Goal: Entertainment & Leisure: Consume media (video, audio)

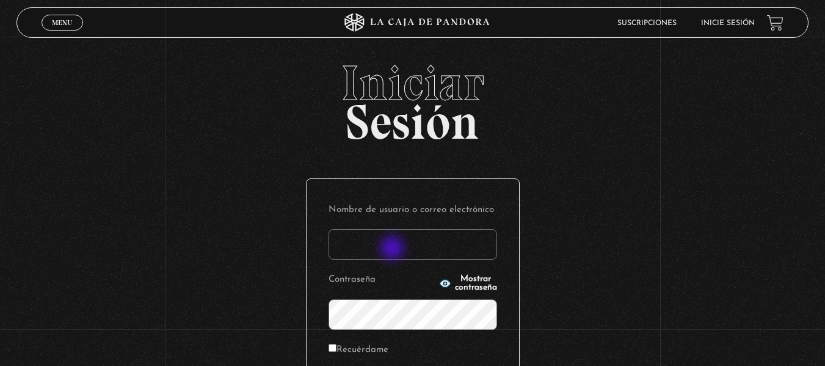
click at [394, 249] on input "Nombre de usuario o correo electrónico" at bounding box center [413, 244] width 169 height 31
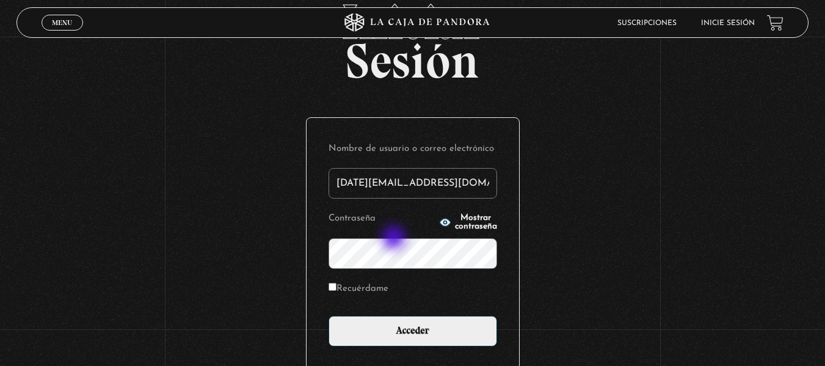
type input "[DATE][EMAIL_ADDRESS][DOMAIN_NAME]"
click at [329, 316] on input "Acceder" at bounding box center [413, 331] width 169 height 31
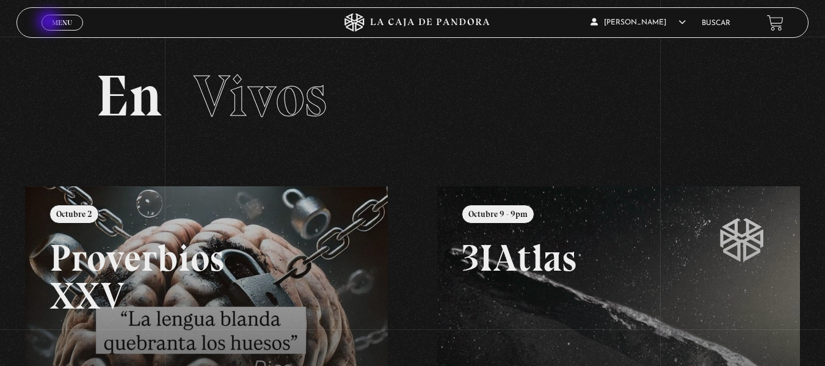
click at [51, 23] on link "Menu Cerrar" at bounding box center [63, 23] width 42 height 16
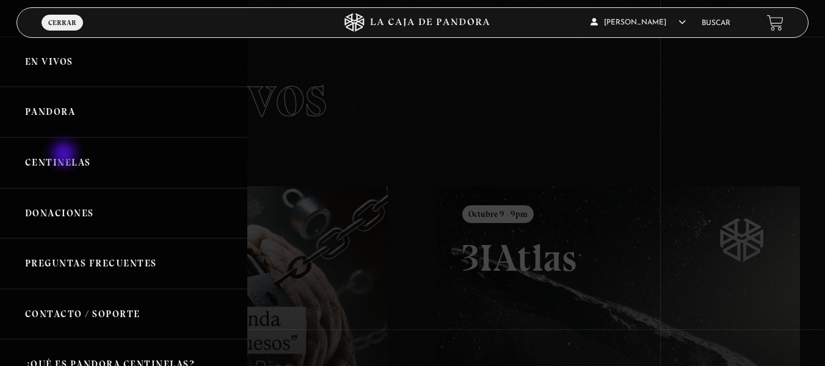
click at [65, 155] on link "Centinelas" at bounding box center [123, 162] width 247 height 51
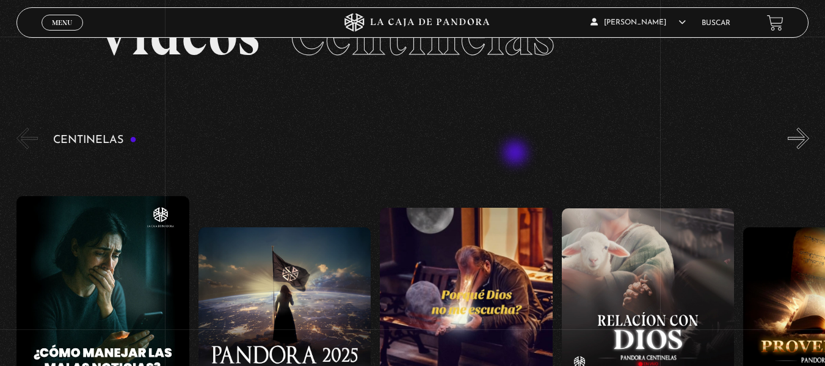
scroll to position [122, 0]
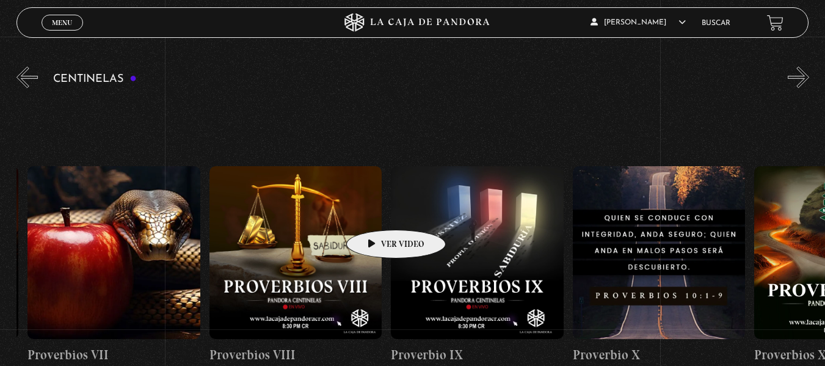
drag, startPoint x: 663, startPoint y: 199, endPoint x: 323, endPoint y: 222, distance: 340.5
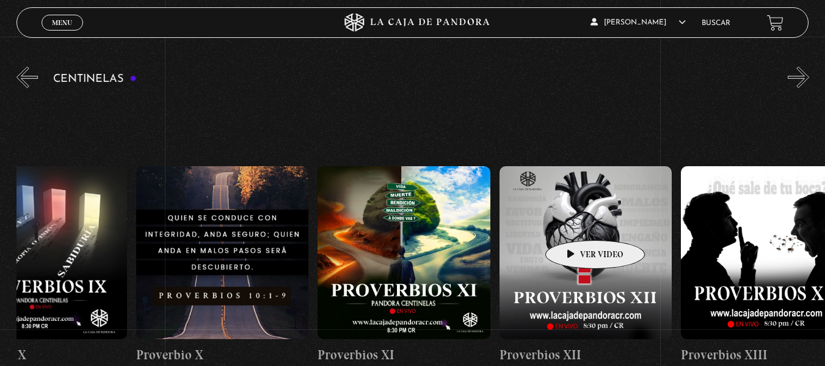
drag, startPoint x: 568, startPoint y: 222, endPoint x: 380, endPoint y: 245, distance: 189.5
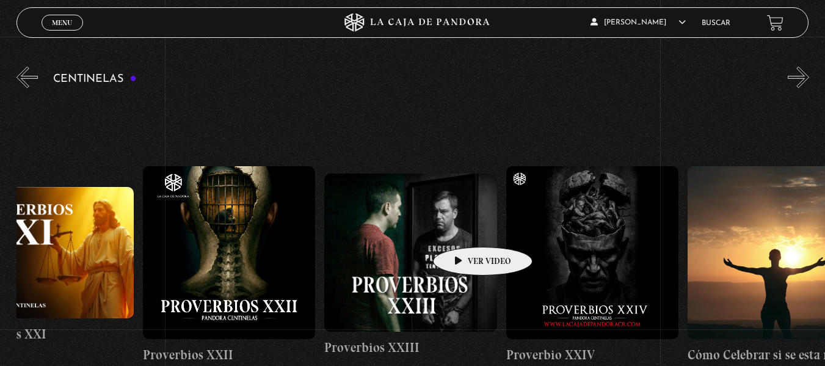
scroll to position [0, 4320]
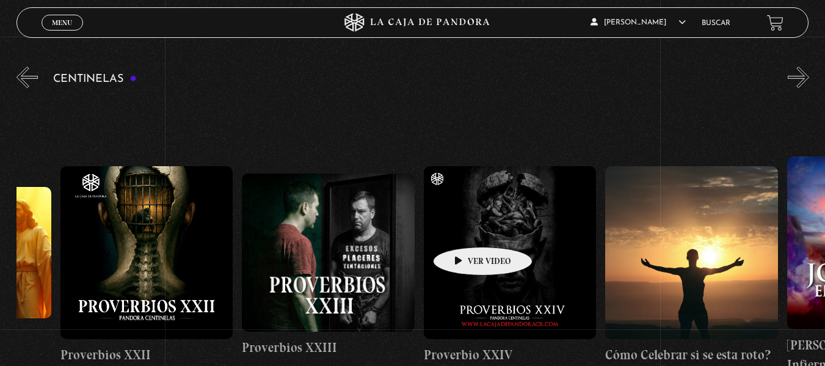
drag, startPoint x: 549, startPoint y: 225, endPoint x: 461, endPoint y: 229, distance: 88.0
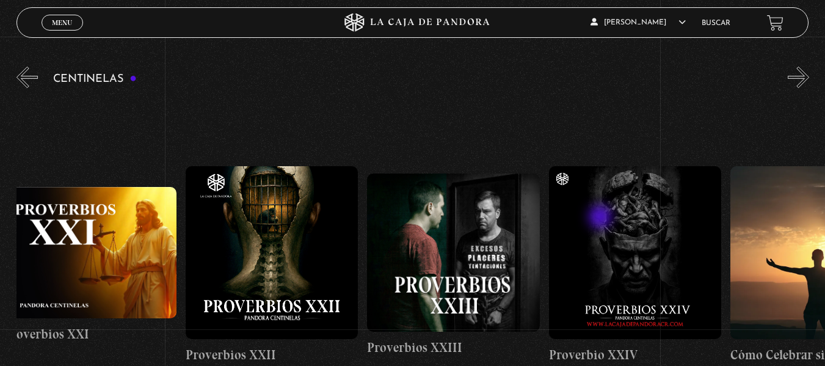
scroll to position [0, 4131]
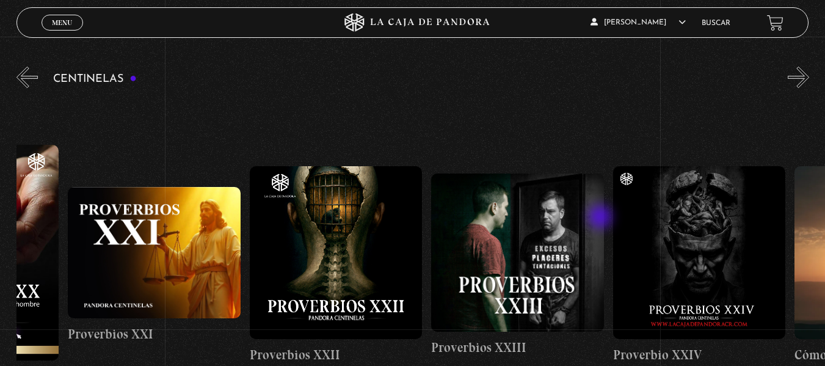
drag, startPoint x: 568, startPoint y: 221, endPoint x: 606, endPoint y: 217, distance: 38.1
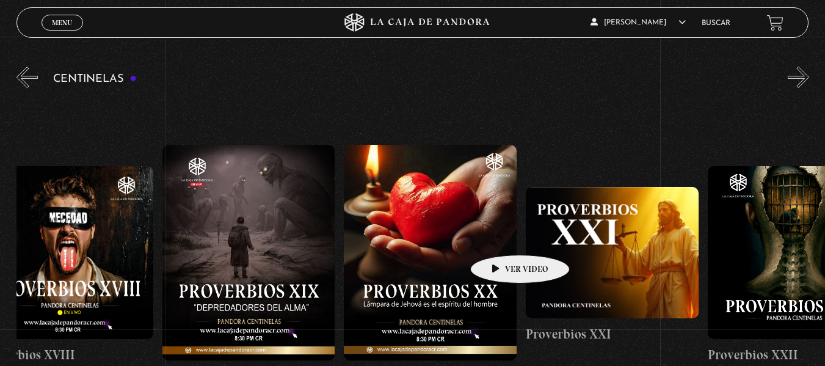
scroll to position [0, 3660]
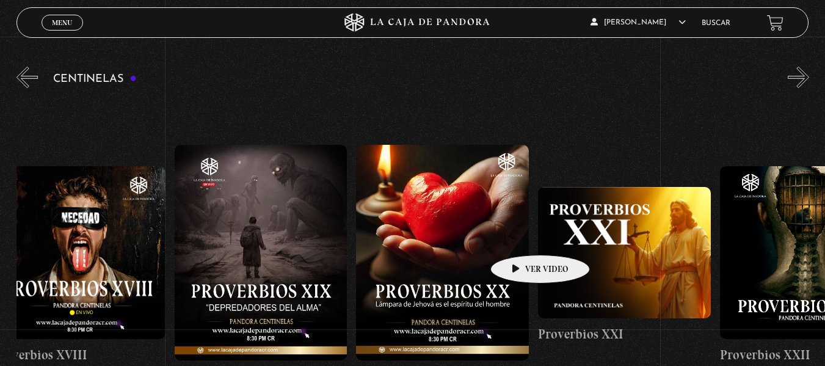
drag, startPoint x: 427, startPoint y: 240, endPoint x: 521, endPoint y: 236, distance: 94.2
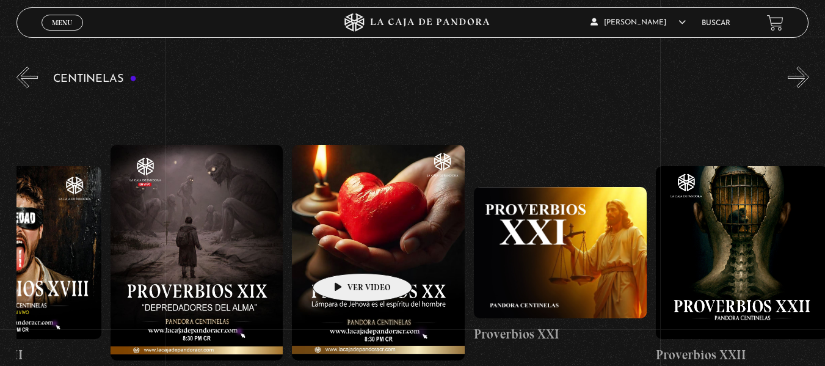
scroll to position [0, 3733]
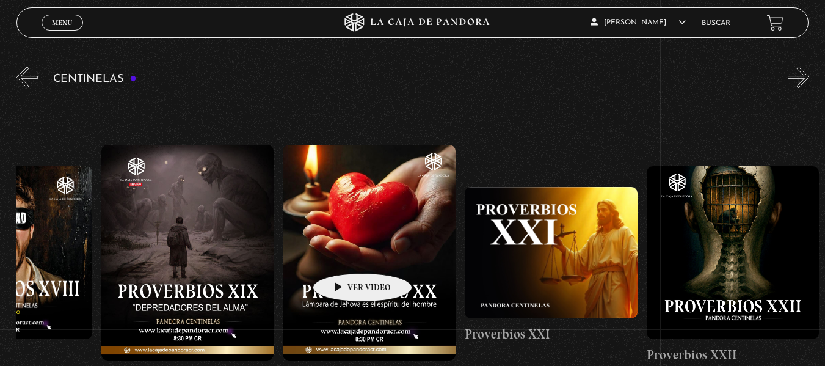
drag, startPoint x: 358, startPoint y: 250, endPoint x: 343, endPoint y: 255, distance: 15.5
click at [343, 255] on figure at bounding box center [369, 253] width 173 height 216
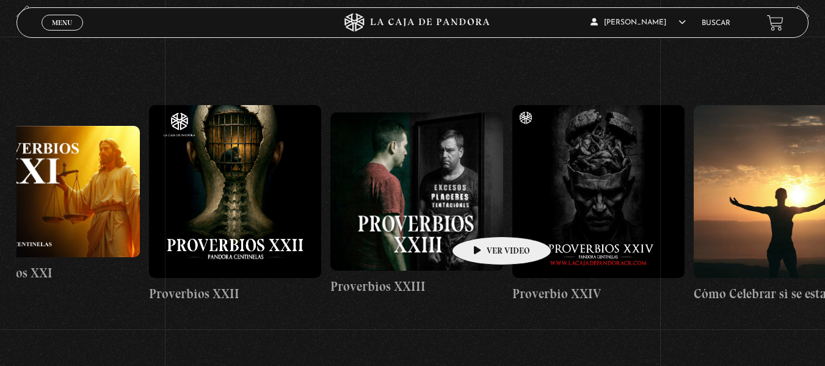
scroll to position [0, 4118]
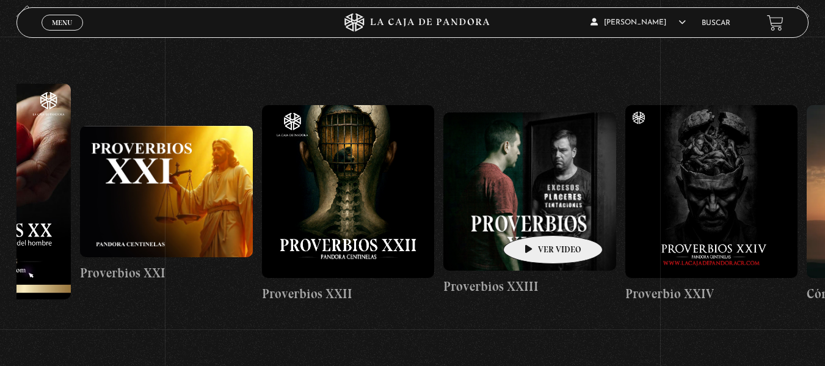
drag, startPoint x: 611, startPoint y: 188, endPoint x: 534, endPoint y: 217, distance: 82.2
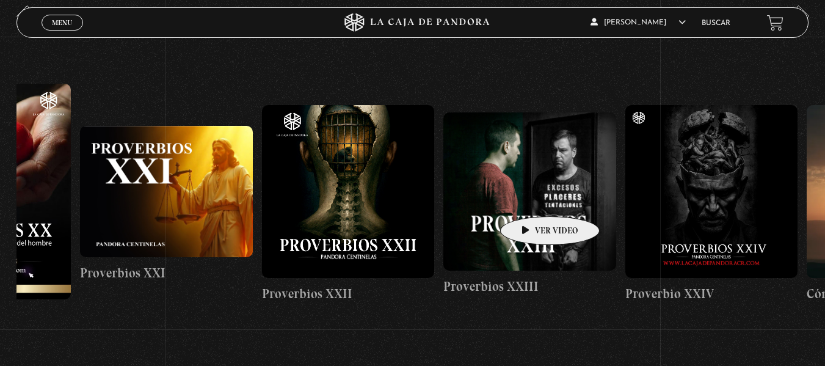
click at [530, 198] on figure at bounding box center [530, 191] width 173 height 158
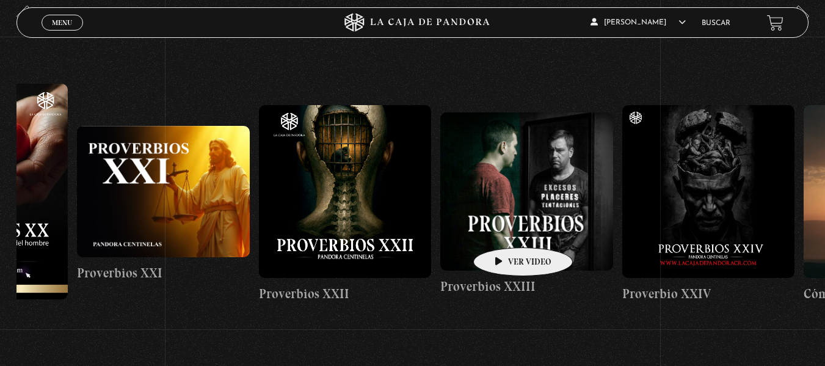
click at [504, 229] on figure at bounding box center [527, 191] width 173 height 158
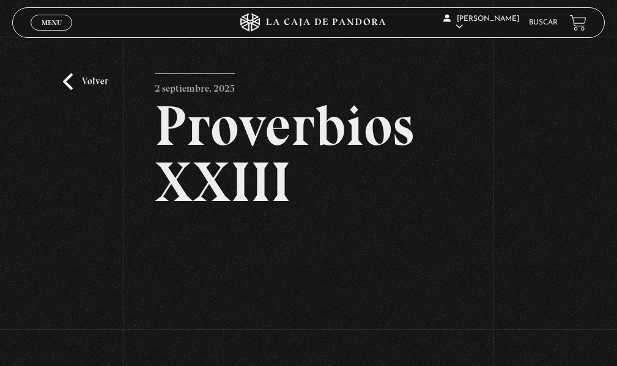
scroll to position [122, 0]
